Goal: Information Seeking & Learning: Learn about a topic

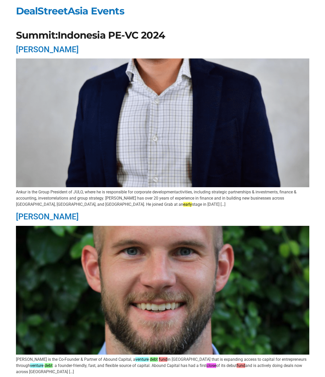
scroll to position [1419, 0]
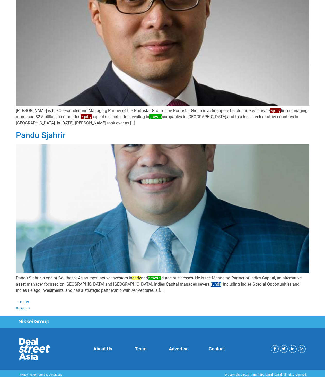
click at [97, 289] on p "Pandu Sjahrir is one of Southeast Asia’s most active investors in early and gro…" at bounding box center [163, 284] width 294 height 19
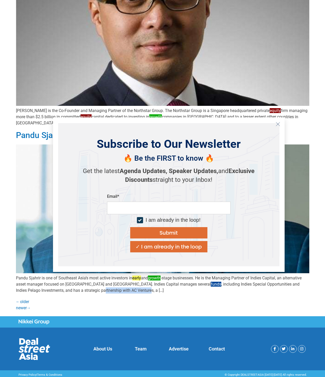
drag, startPoint x: 79, startPoint y: 287, endPoint x: 126, endPoint y: 290, distance: 47.8
click at [126, 290] on p "Pandu Sjahrir is one of Southeast Asia’s most active investors in early and gro…" at bounding box center [163, 284] width 294 height 19
click at [278, 126] on icon "Close" at bounding box center [278, 124] width 5 height 5
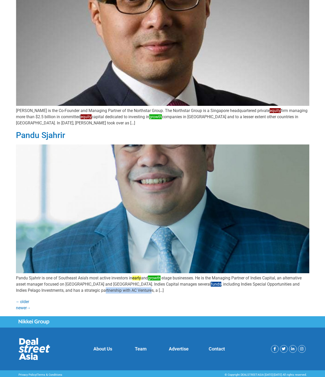
click at [161, 256] on img at bounding box center [163, 208] width 294 height 129
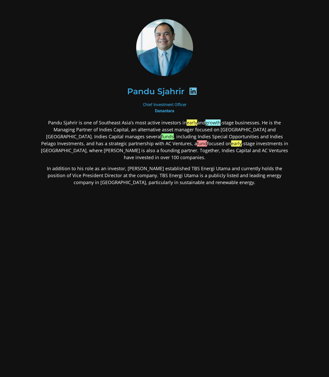
click at [127, 154] on div "Pandu Sjahrir is one of Southeast Asia’s most active investors in early and gro…" at bounding box center [164, 193] width 250 height 148
